Goal: Task Accomplishment & Management: Manage account settings

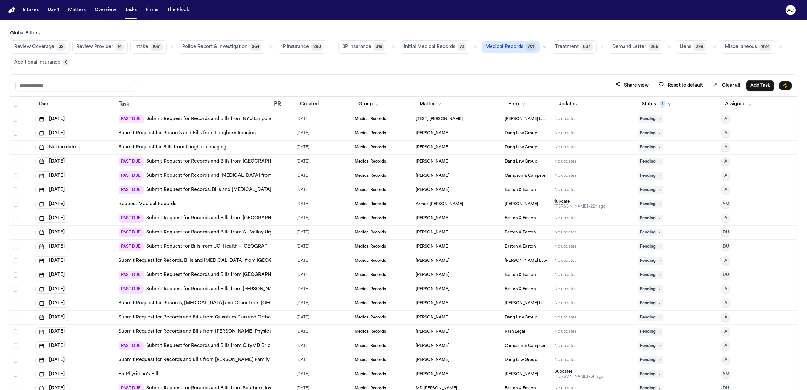
click at [13, 105] on div "Share view Reset to default Clear all Add Task Due Task PR Created Group Matter…" at bounding box center [403, 246] width 787 height 344
click at [13, 105] on span "Select all" at bounding box center [15, 104] width 5 height 5
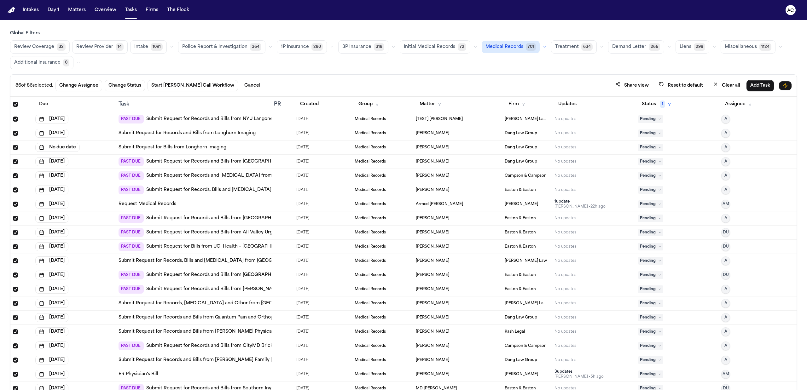
click at [15, 106] on span "Select all" at bounding box center [15, 104] width 5 height 5
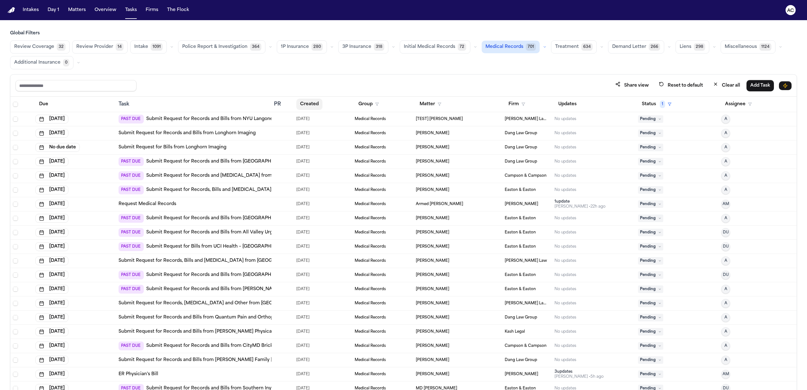
click at [311, 104] on button "Created" at bounding box center [309, 104] width 26 height 11
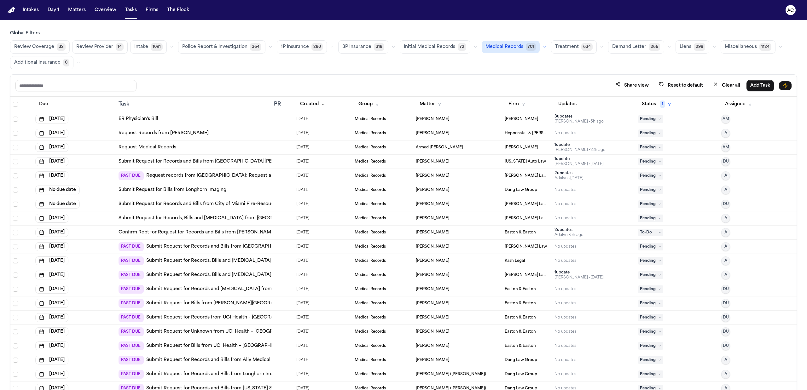
click at [251, 274] on link "Submit Request for Records, Bills and Radiology from Westchester Medical Center" at bounding box center [240, 275] width 188 height 6
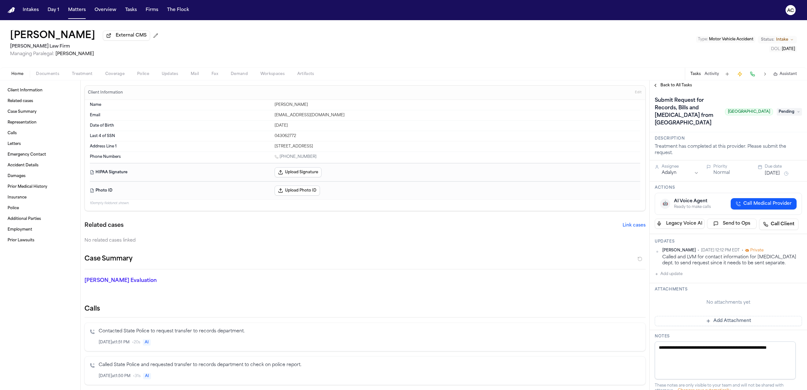
click at [87, 71] on button "Treatment" at bounding box center [82, 74] width 33 height 8
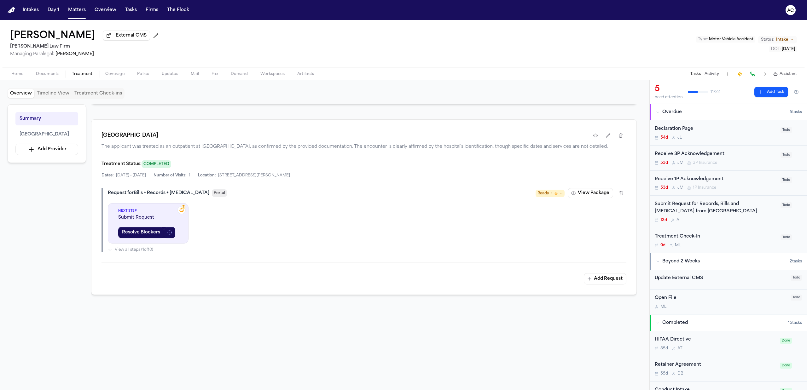
scroll to position [126, 0]
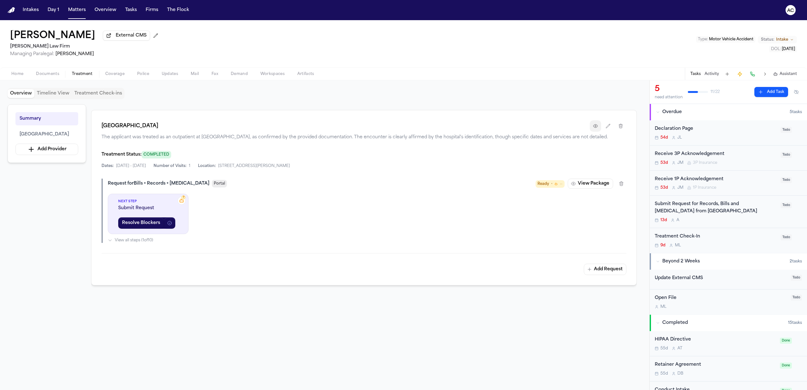
click at [598, 128] on button "button" at bounding box center [595, 125] width 11 height 11
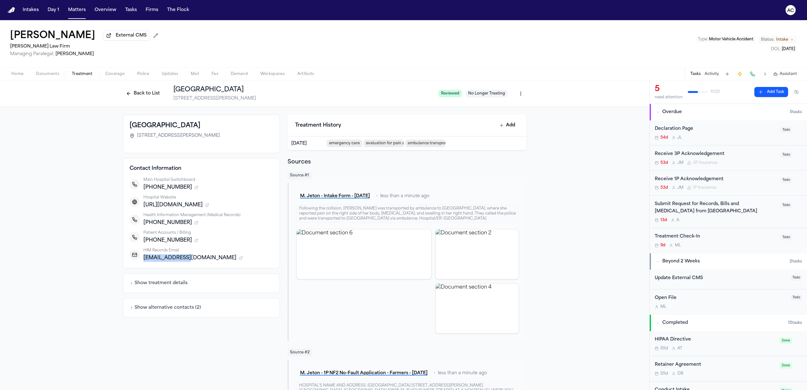
drag, startPoint x: 196, startPoint y: 259, endPoint x: 142, endPoint y: 258, distance: 54.3
click at [143, 258] on span "[EMAIL_ADDRESS][DOMAIN_NAME]" at bounding box center [189, 258] width 93 height 8
copy span "[EMAIL_ADDRESS][DOMAIN_NAME]"
click at [82, 74] on span "Treatment" at bounding box center [82, 74] width 21 height 5
click at [694, 210] on div "Submit Request for Records, Bills and [MEDICAL_DATA] from [GEOGRAPHIC_DATA]" at bounding box center [716, 208] width 122 height 15
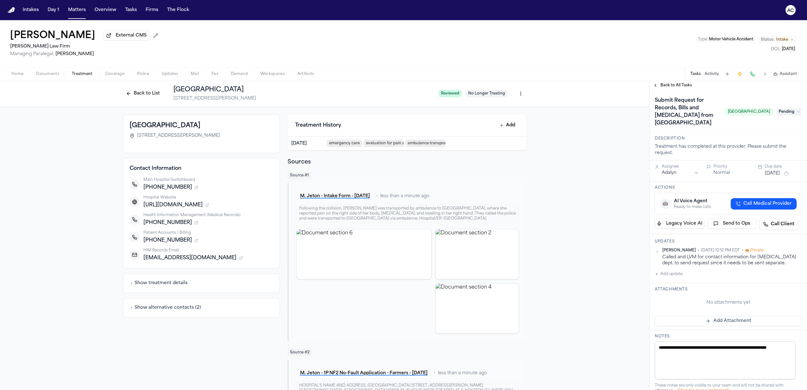
click at [133, 91] on button "Back to List" at bounding box center [143, 94] width 40 height 10
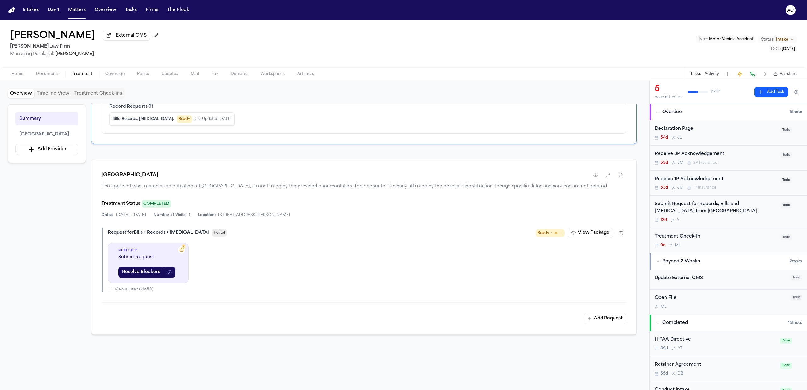
scroll to position [42, 0]
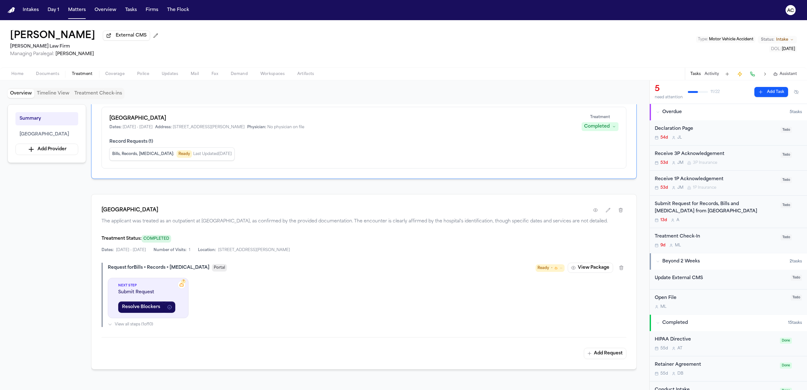
drag, startPoint x: 177, startPoint y: 212, endPoint x: 110, endPoint y: 213, distance: 67.2
click at [110, 213] on div "Westchester Medical Center The applicant was treated as an outpatient at Westch…" at bounding box center [364, 282] width 546 height 176
click at [214, 214] on div "[GEOGRAPHIC_DATA]" at bounding box center [364, 210] width 525 height 11
drag, startPoint x: 202, startPoint y: 210, endPoint x: 102, endPoint y: 211, distance: 100.3
click at [102, 211] on div "Westchester Medical Center The applicant was treated as an outpatient at Westch…" at bounding box center [364, 282] width 546 height 176
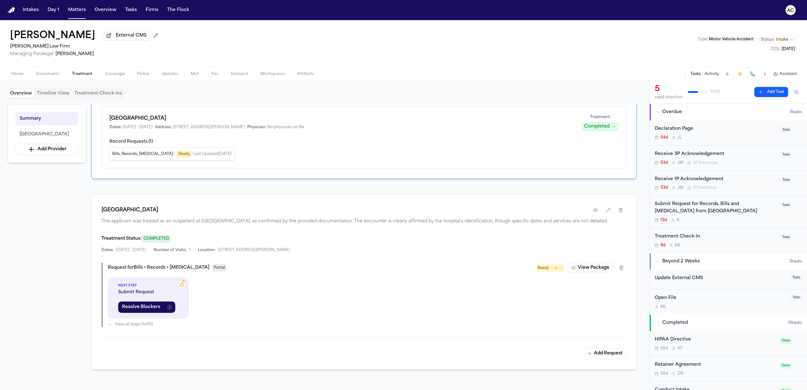
copy h1 "[GEOGRAPHIC_DATA]"
click at [15, 72] on span "Home" at bounding box center [17, 74] width 12 height 5
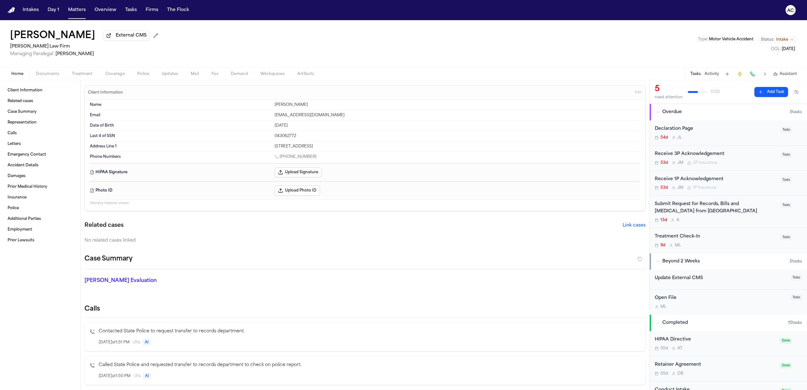
click at [83, 75] on span "Treatment" at bounding box center [82, 74] width 21 height 5
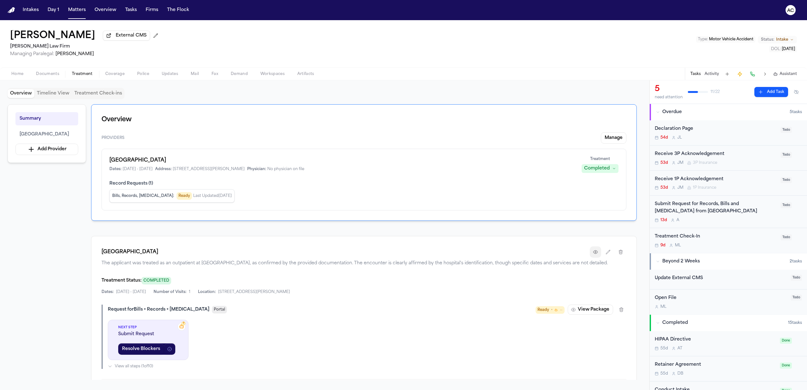
click at [594, 253] on icon "button" at bounding box center [595, 252] width 5 height 5
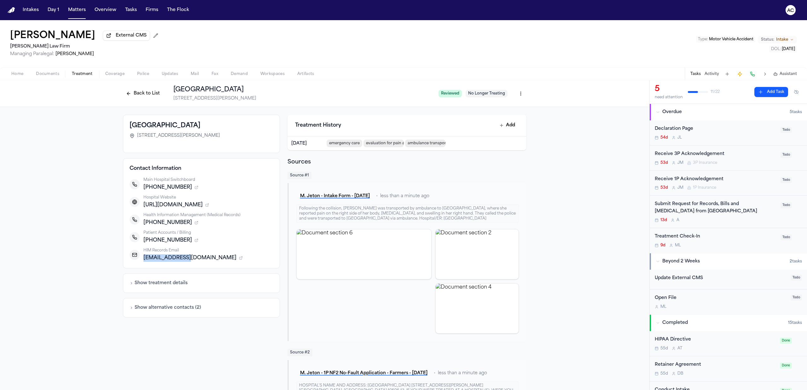
drag, startPoint x: 195, startPoint y: 259, endPoint x: 141, endPoint y: 258, distance: 53.9
click at [143, 258] on span "[EMAIL_ADDRESS][DOMAIN_NAME]" at bounding box center [189, 258] width 93 height 8
copy span "[EMAIL_ADDRESS][DOMAIN_NAME]"
click at [702, 214] on div "Submit Request for Records, Bills and [MEDICAL_DATA] from [GEOGRAPHIC_DATA]" at bounding box center [716, 208] width 122 height 15
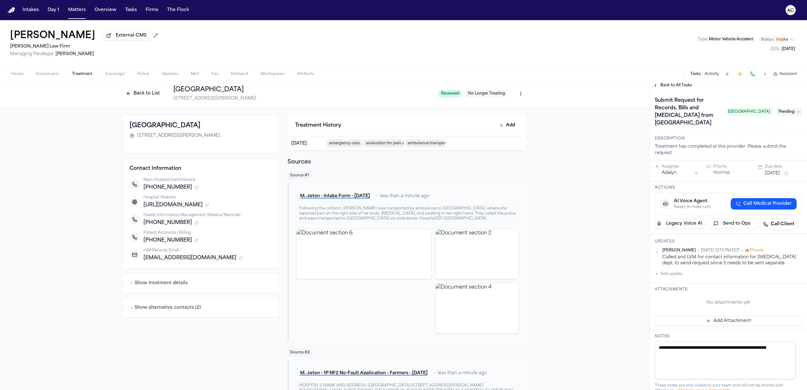
click at [671, 278] on button "Add update" at bounding box center [669, 275] width 28 height 8
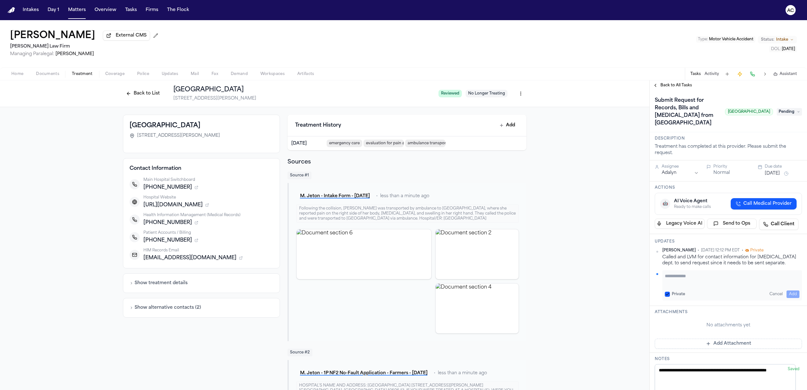
drag, startPoint x: 690, startPoint y: 290, endPoint x: 687, endPoint y: 287, distance: 4.7
click at [689, 286] on textarea "Add your update" at bounding box center [732, 279] width 135 height 13
click at [668, 297] on button "Private" at bounding box center [667, 294] width 5 height 5
click at [674, 283] on textarea "**********" at bounding box center [729, 279] width 128 height 13
drag, startPoint x: 676, startPoint y: 283, endPoint x: 643, endPoint y: 284, distance: 32.2
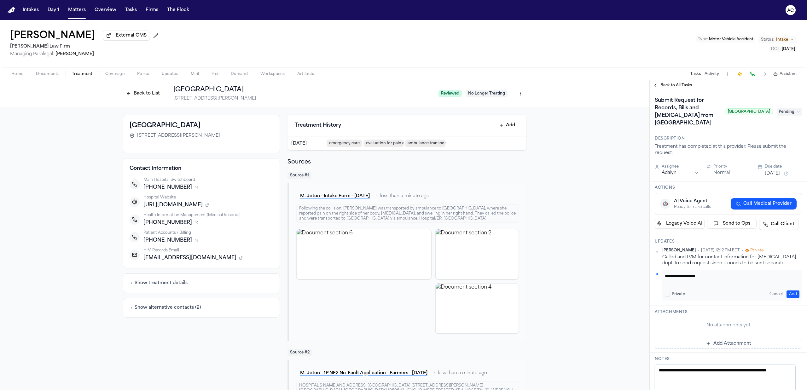
click at [643, 284] on div "Back to List Westchester Medical Center 100 Woods Road, Valhalla, NY 10595 Revi…" at bounding box center [403, 235] width 807 height 310
type textarea "**********"
click at [791, 298] on button "Add" at bounding box center [793, 295] width 13 height 8
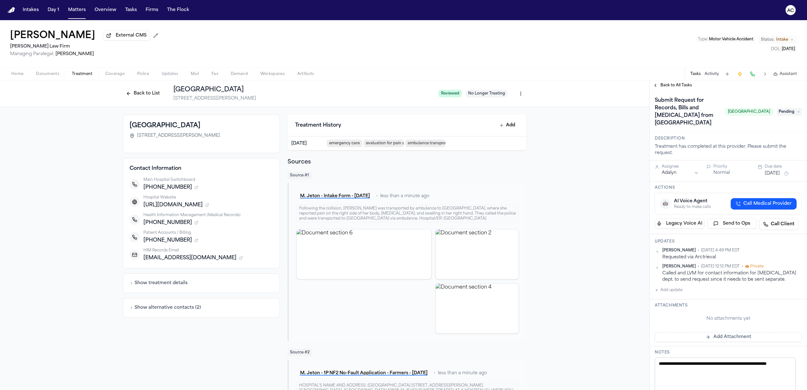
click at [786, 116] on span "Pending" at bounding box center [789, 112] width 25 height 8
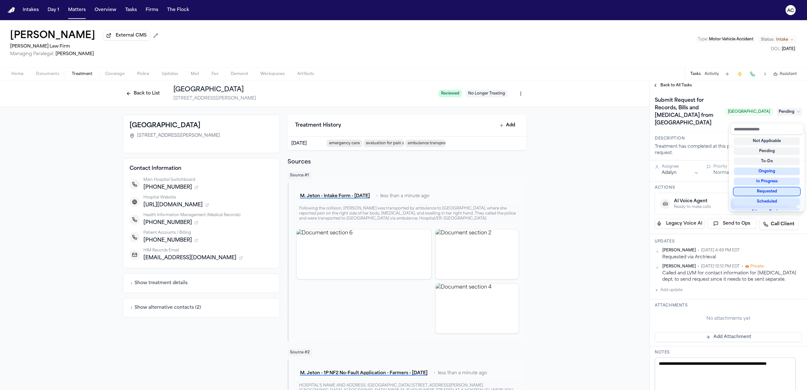
click at [780, 190] on div "Requested" at bounding box center [767, 192] width 66 height 8
click at [604, 53] on div "Marilu Jeton External CMS Martello Law Firm Managing Paralegal: Michelle Landaz…" at bounding box center [403, 205] width 807 height 370
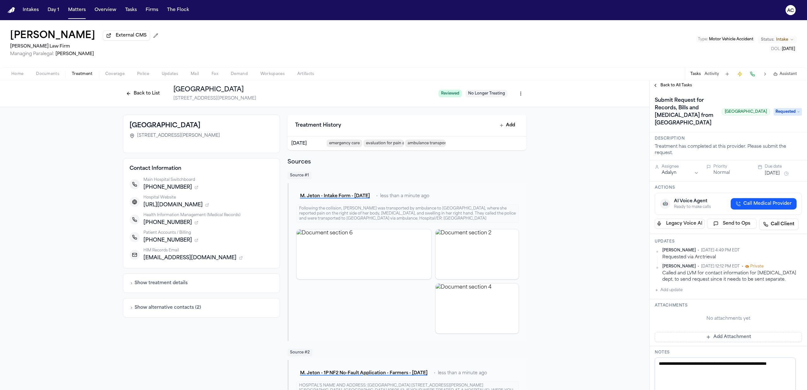
click at [148, 95] on button "Back to List" at bounding box center [143, 94] width 40 height 10
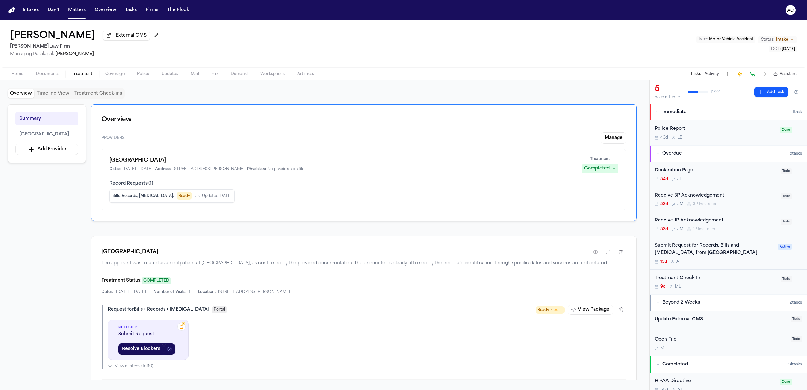
scroll to position [84, 0]
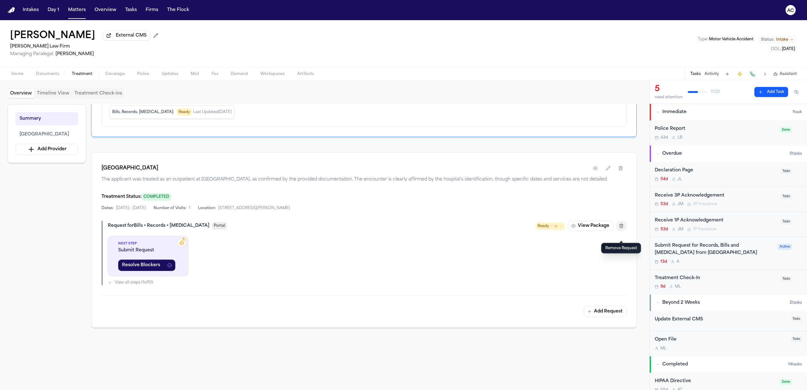
click at [623, 229] on icon "button" at bounding box center [621, 226] width 5 height 5
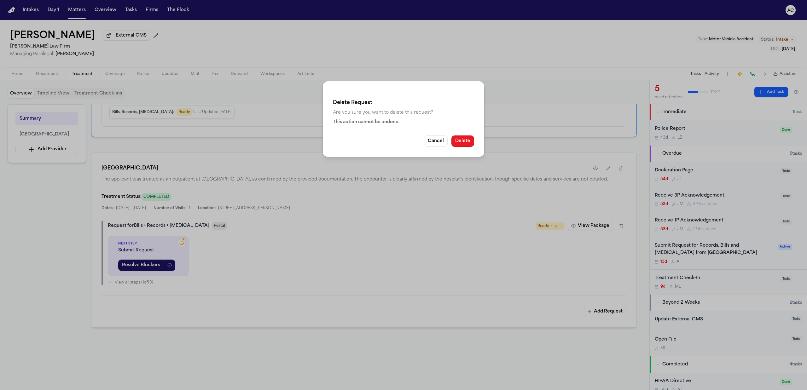
click at [465, 140] on button "Delete" at bounding box center [463, 141] width 23 height 11
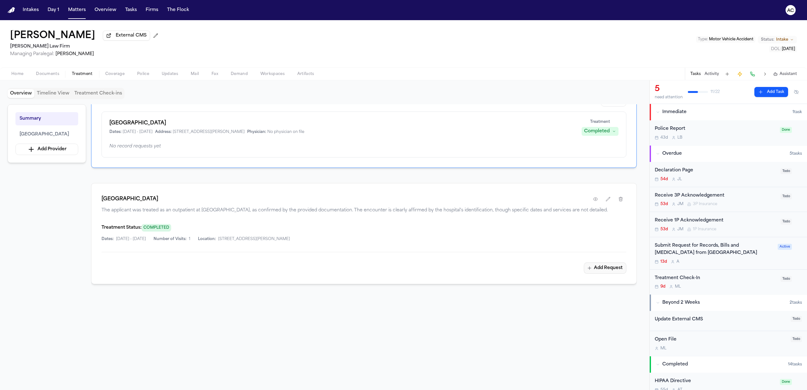
click at [606, 269] on button "Add Request" at bounding box center [605, 268] width 43 height 11
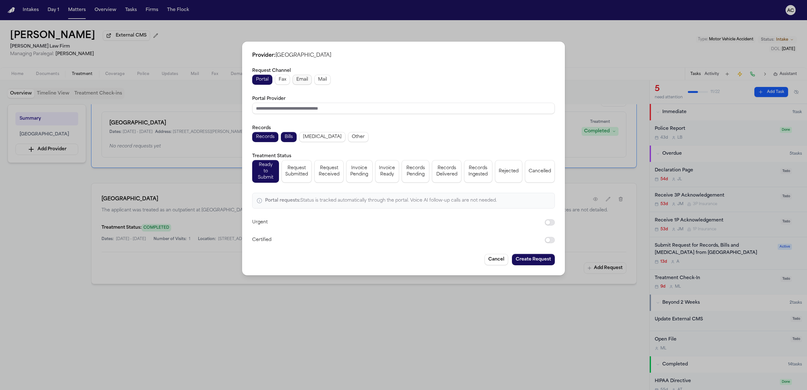
click at [307, 81] on span "Email" at bounding box center [302, 80] width 12 height 6
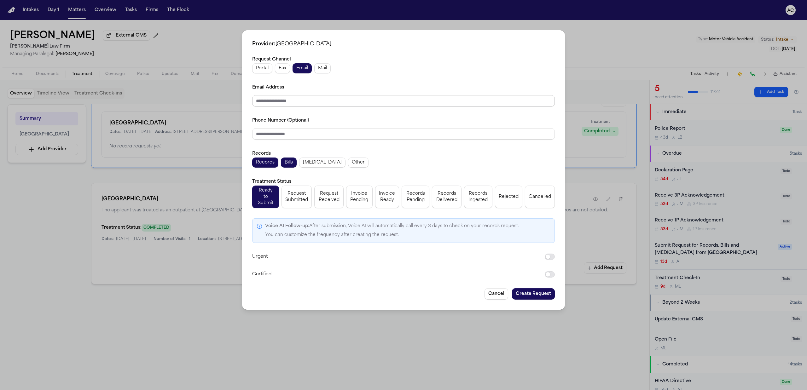
click at [293, 102] on input "Email Address" at bounding box center [403, 100] width 303 height 11
paste input "**********"
type input "**********"
click at [397, 112] on div "**********" at bounding box center [403, 167] width 303 height 223
click at [293, 133] on input "Phone Number (Optional)" at bounding box center [403, 133] width 303 height 11
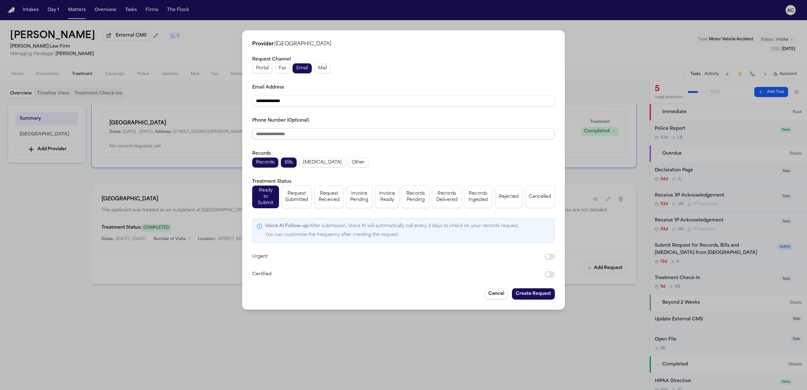
paste input "**********"
type input "**********"
click at [313, 165] on span "Radiology" at bounding box center [322, 163] width 39 height 6
click at [293, 195] on span "Request Submitted" at bounding box center [296, 197] width 23 height 13
click at [527, 293] on button "Create Request" at bounding box center [533, 294] width 43 height 11
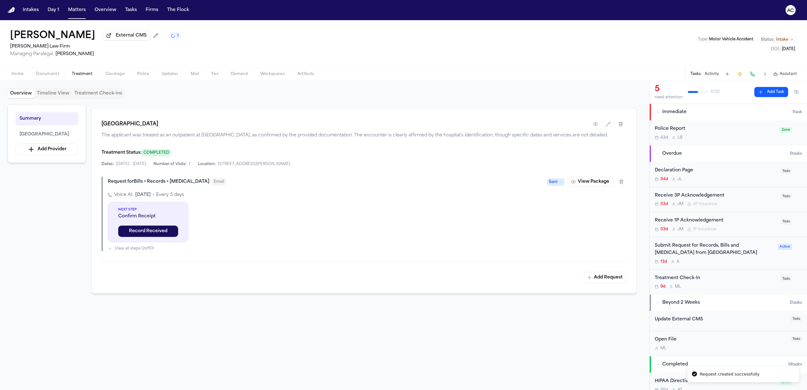
scroll to position [129, 0]
click at [593, 184] on button "View Package" at bounding box center [590, 181] width 45 height 10
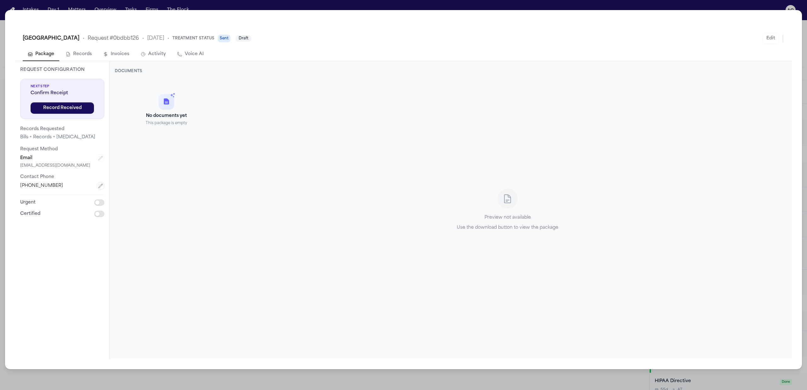
click at [75, 159] on div "Email" at bounding box center [62, 159] width 84 height 8
click at [43, 209] on div "Urgent Certified" at bounding box center [62, 206] width 84 height 23
click at [213, 3] on div "Westchester Medical Center • Request # 0bdbb126 • 10/8/2025 • Treatment Status …" at bounding box center [403, 195] width 807 height 390
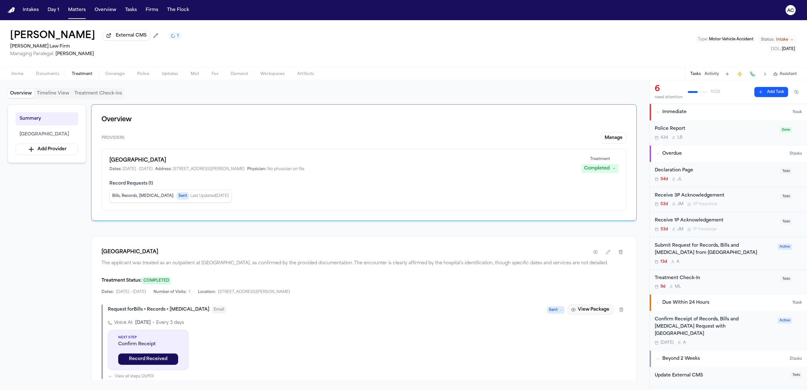
click at [584, 315] on button "View Package" at bounding box center [590, 310] width 45 height 10
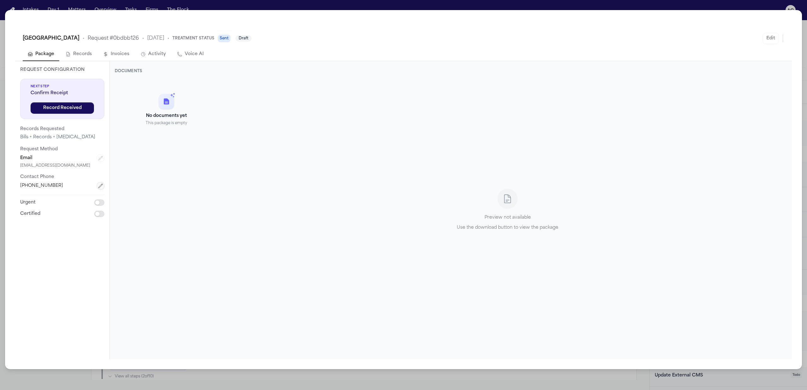
click at [101, 187] on icon "button" at bounding box center [100, 186] width 5 height 5
click at [47, 205] on button "Save" at bounding box center [40, 202] width 41 height 11
click at [288, 4] on div "[GEOGRAPHIC_DATA] • Request # 0bdbb126 • [DATE] • Treatment Status Sent Draft E…" at bounding box center [403, 195] width 807 height 390
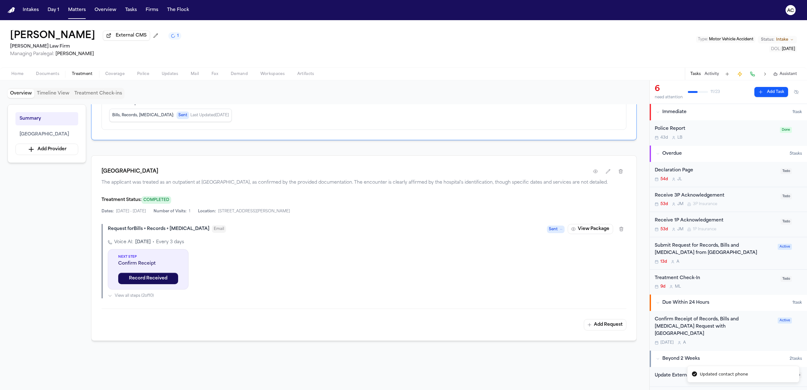
scroll to position [84, 0]
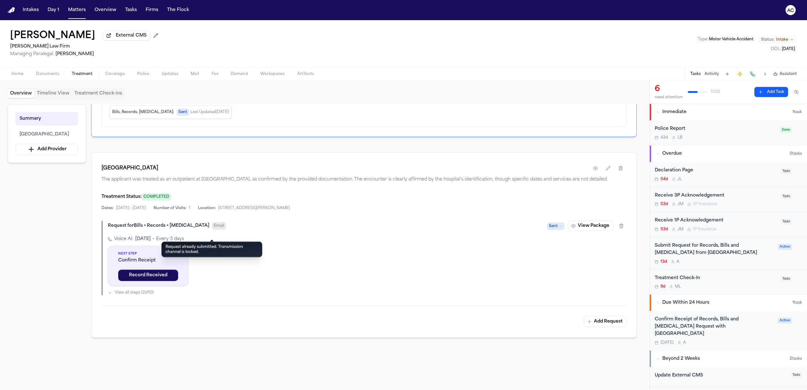
click at [215, 230] on span "Email" at bounding box center [219, 226] width 14 height 8
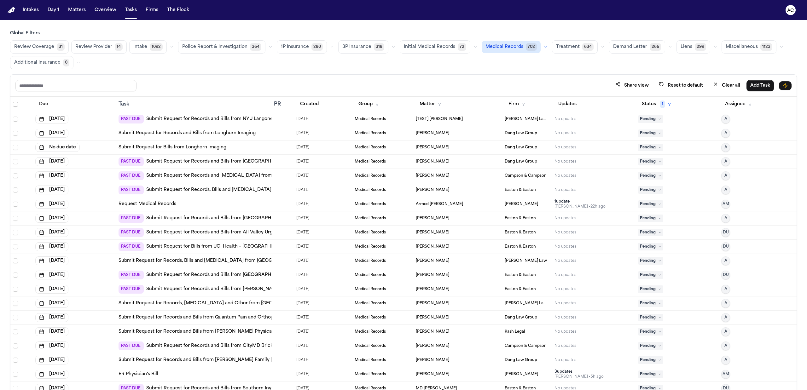
click at [13, 107] on span "Select all" at bounding box center [15, 104] width 5 height 5
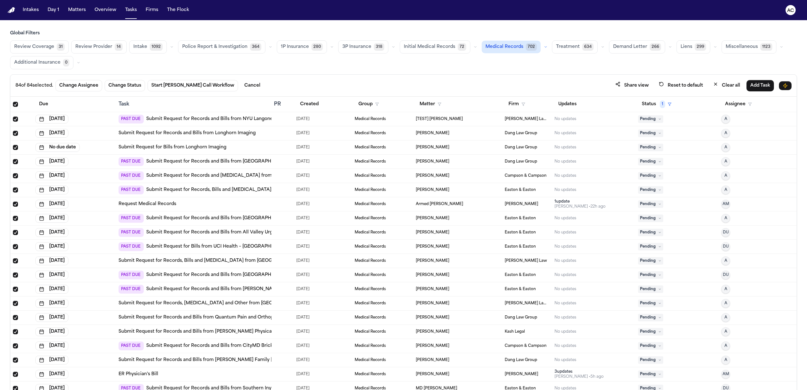
click at [15, 106] on span "Select all" at bounding box center [15, 104] width 5 height 5
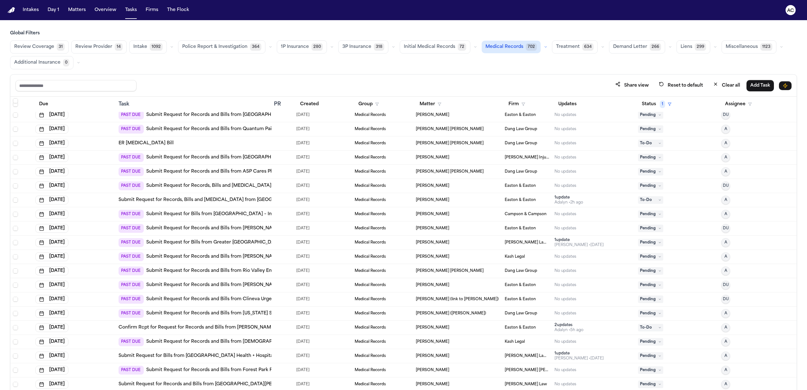
scroll to position [841, 0]
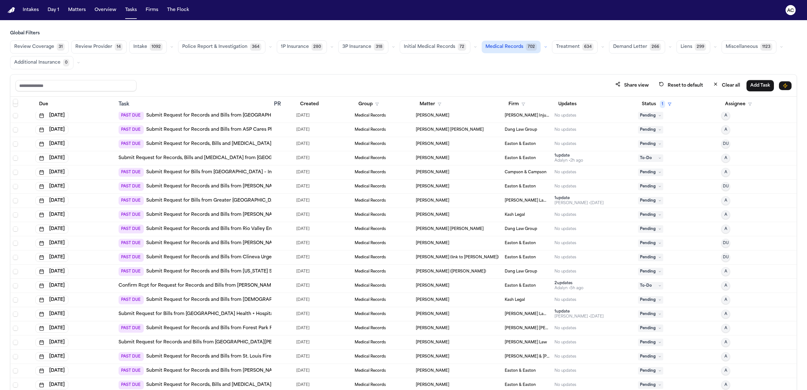
click at [215, 314] on link "Submit Request for Bills from NYC Health + Hospitals / Harlem" at bounding box center [225, 314] width 212 height 6
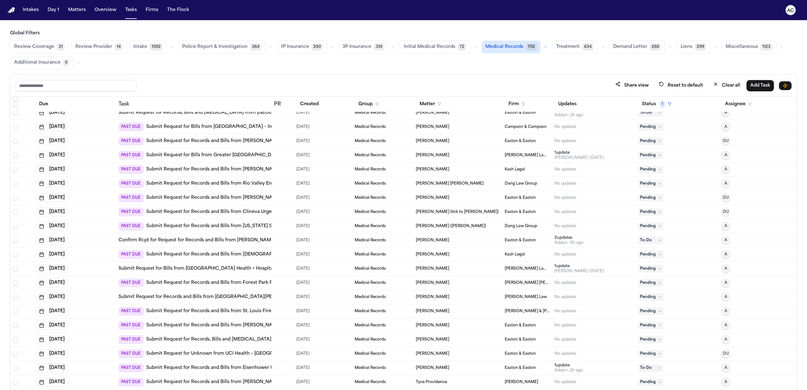
scroll to position [39, 0]
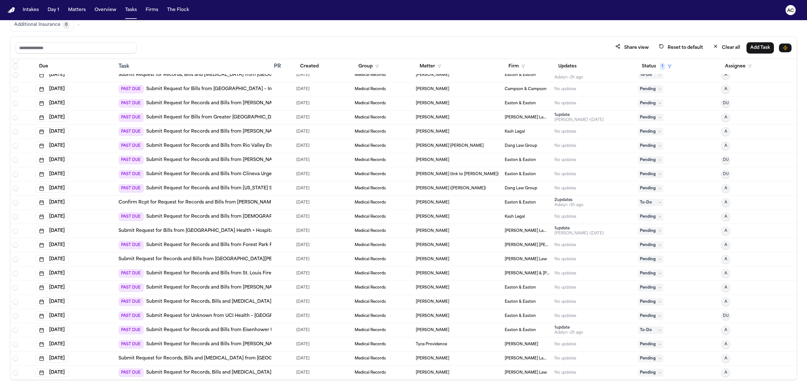
click at [245, 374] on link "Submit Request for Records, Bills and [MEDICAL_DATA] from [GEOGRAPHIC_DATA][PER…" at bounding box center [259, 373] width 226 height 6
